Goal: Task Accomplishment & Management: Complete application form

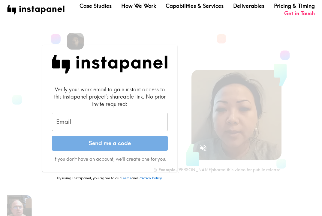
click at [106, 124] on input "Email" at bounding box center [110, 122] width 116 height 19
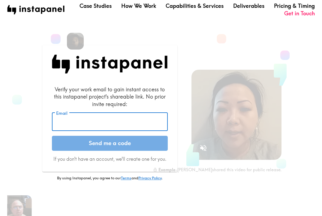
type input "lchung@sypartners.com"
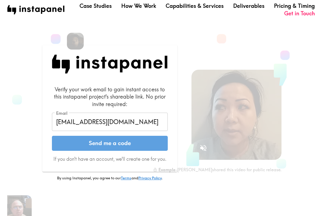
click at [113, 144] on button "Send me a code" at bounding box center [110, 143] width 116 height 15
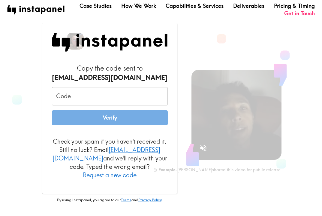
click at [122, 99] on input "Code" at bounding box center [110, 96] width 116 height 19
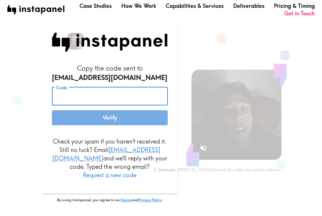
paste input "a3G_6qi_t9h"
type input "a3G_6qi_t9h"
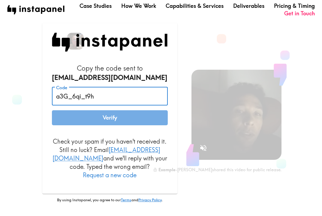
click at [113, 124] on button "Verify" at bounding box center [110, 117] width 116 height 15
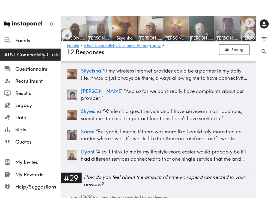
scroll to position [2910, 0]
